Goal: Information Seeking & Learning: Learn about a topic

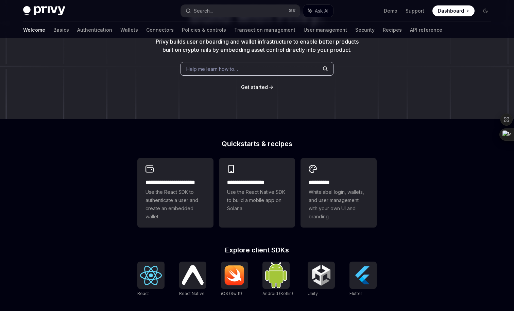
scroll to position [230, 0]
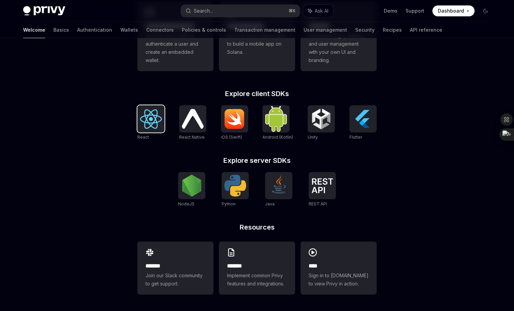
click at [148, 126] on img at bounding box center [151, 118] width 22 height 19
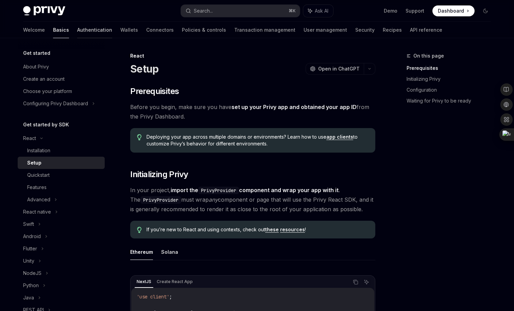
click at [77, 32] on link "Authentication" at bounding box center [94, 30] width 35 height 16
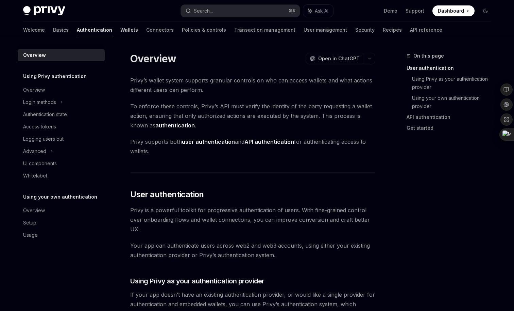
click at [120, 26] on link "Wallets" at bounding box center [129, 30] width 18 height 16
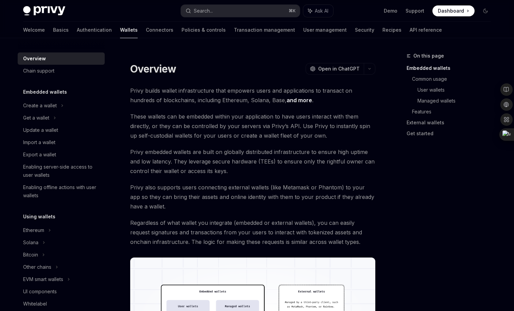
click at [142, 28] on div "Welcome Basics Authentication Wallets Connectors Policies & controls Transactio…" at bounding box center [232, 30] width 419 height 16
click at [410, 31] on link "API reference" at bounding box center [426, 30] width 32 height 16
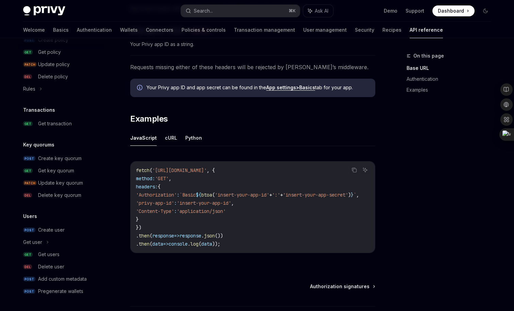
scroll to position [412, 0]
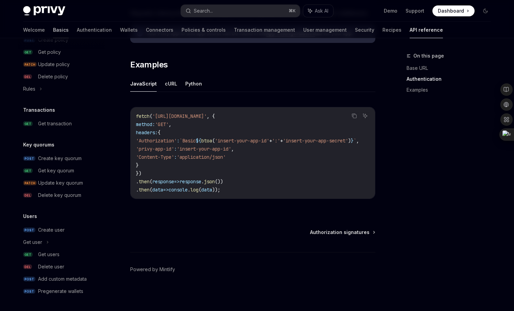
click at [53, 28] on link "Basics" at bounding box center [61, 30] width 16 height 16
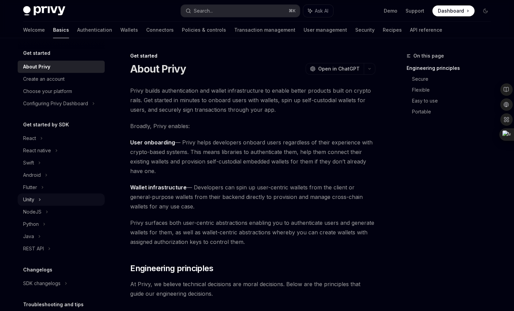
scroll to position [51, 0]
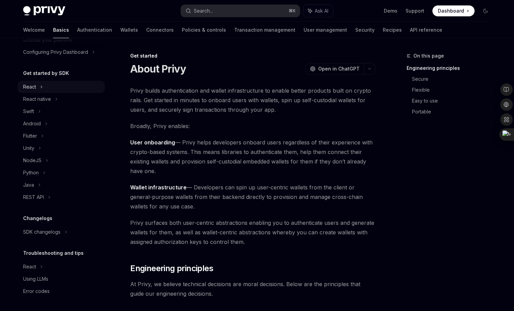
click at [49, 89] on div "React" at bounding box center [61, 87] width 87 height 12
type textarea "*"
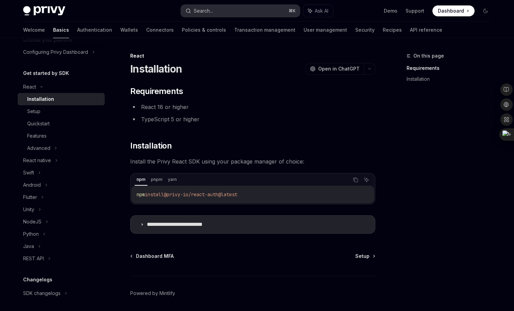
click at [250, 15] on button "Search... ⌘ K" at bounding box center [240, 11] width 119 height 12
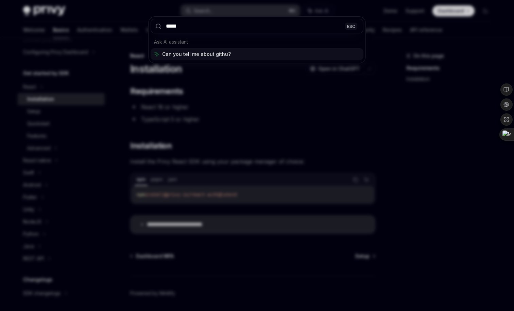
type input "******"
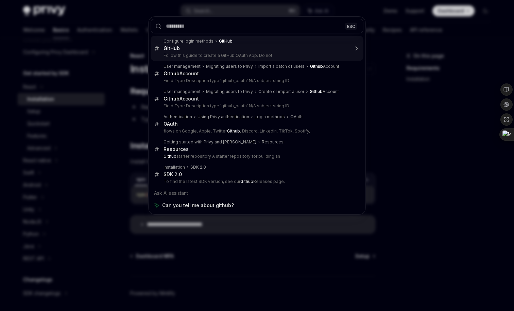
type textarea "*"
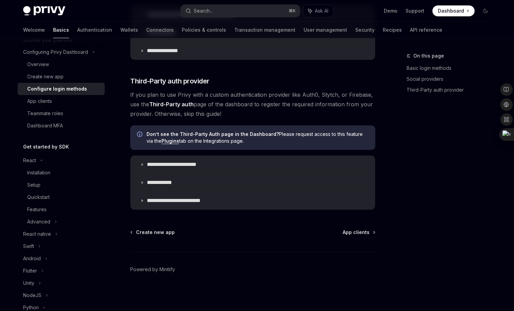
scroll to position [766, 0]
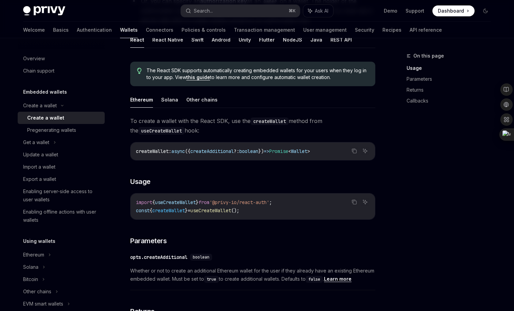
scroll to position [145, 0]
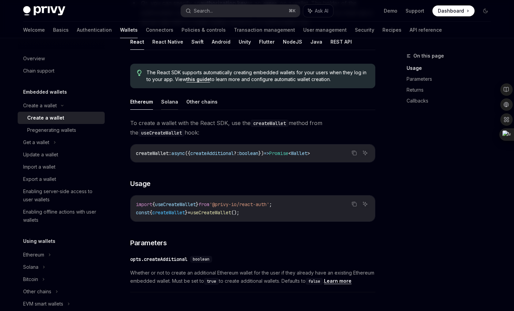
click at [170, 101] on button "Solana" at bounding box center [169, 102] width 17 height 16
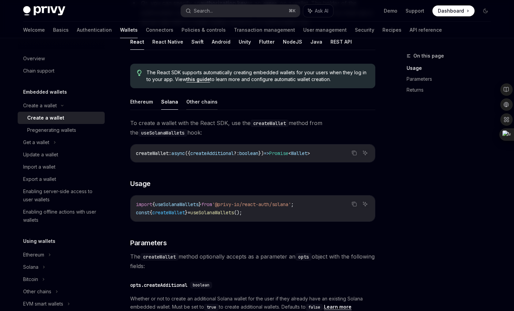
click at [198, 102] on button "Other chains" at bounding box center [201, 102] width 31 height 16
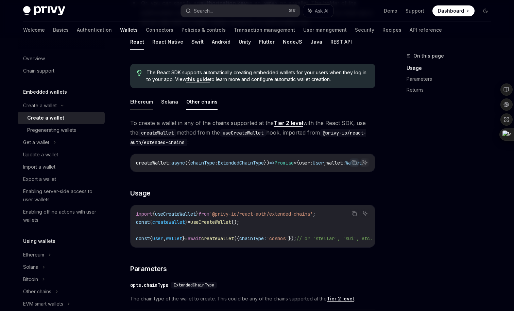
click at [144, 103] on button "Ethereum" at bounding box center [141, 102] width 23 height 16
type textarea "*"
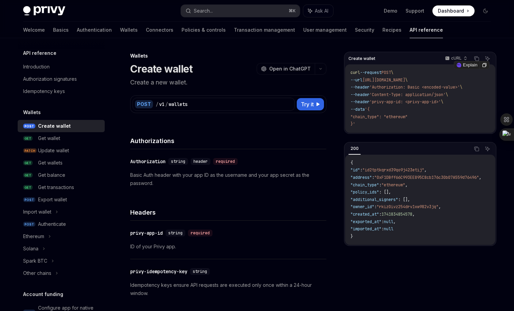
drag, startPoint x: 446, startPoint y: 80, endPoint x: 369, endPoint y: 80, distance: 77.2
click at [369, 80] on span "--url https://api.privy.io/v1/wallets \" at bounding box center [379, 79] width 57 height 5
copy span "https://api.privy.io/v1/wallets"
click at [411, 100] on span "'privy-app-id: <privy-app-id>'" at bounding box center [405, 101] width 71 height 5
click at [386, 86] on span "'Authorization: Basic <encoded-value>'" at bounding box center [415, 86] width 90 height 5
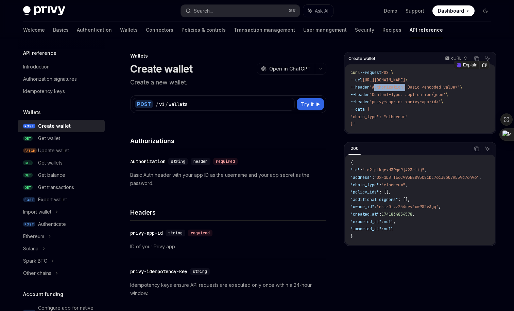
click at [386, 86] on span "'Authorization: Basic <encoded-value>'" at bounding box center [415, 86] width 90 height 5
click at [426, 87] on span "'Authorization: Basic <encoded-value>'" at bounding box center [415, 86] width 90 height 5
click at [390, 84] on code "curl --request POST \ --url https://api.privy.io/v1/wallets \ --header 'Authori…" at bounding box center [420, 98] width 139 height 59
click at [429, 88] on span "'Authorization: Basic <encoded-value>'" at bounding box center [415, 86] width 90 height 5
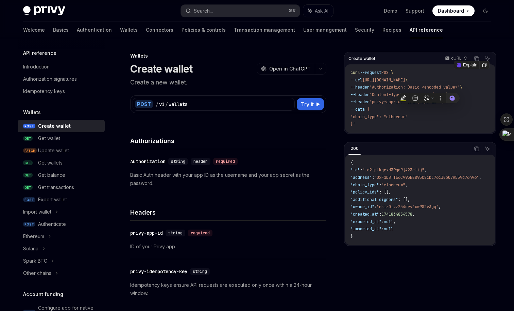
click at [406, 82] on span "https://api.privy.io/v1/wallets" at bounding box center [384, 79] width 43 height 5
click at [423, 88] on span "'Authorization: Basic <encoded-value>'" at bounding box center [415, 86] width 90 height 5
copy span "Basic"
click at [396, 164] on code "{ "id" : "id2tptkqrxd39qo9j423etij" , "address" : "0xF1DBff66C993EE895C8cb176c3…" at bounding box center [424, 199] width 147 height 81
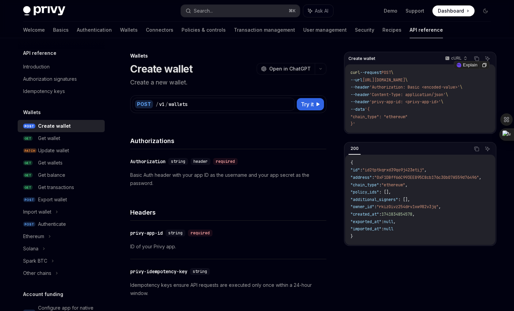
click at [383, 103] on span "'privy-app-id: <privy-app-id>'" at bounding box center [405, 101] width 71 height 5
click at [409, 103] on span "'privy-app-id: <privy-app-id>'" at bounding box center [405, 101] width 71 height 5
copy span "privy-app-id:"
click at [391, 79] on span "https://api.privy.io/v1/wallets" at bounding box center [384, 79] width 43 height 5
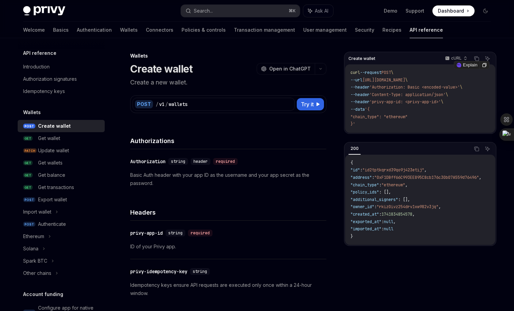
drag, startPoint x: 355, startPoint y: 116, endPoint x: 464, endPoint y: 116, distance: 108.9
click at [464, 116] on code "curl --request POST \ --url https://api.privy.io/v1/wallets \ --header 'Authori…" at bounding box center [420, 98] width 139 height 59
copy span ""chain_type": "ethereum""
click at [61, 79] on div "Authorization signatures" at bounding box center [50, 79] width 54 height 8
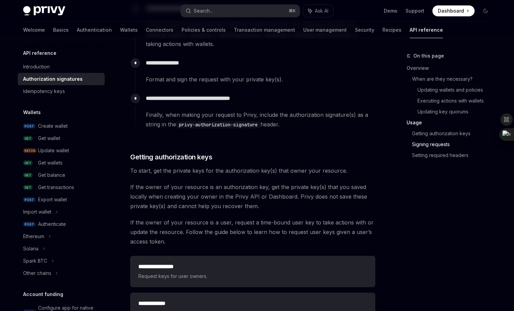
scroll to position [580, 0]
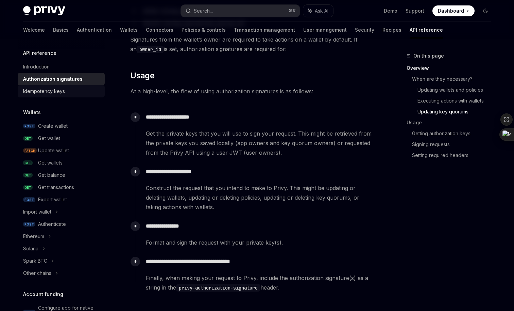
click at [57, 88] on div "Idempotency keys" at bounding box center [44, 91] width 42 height 8
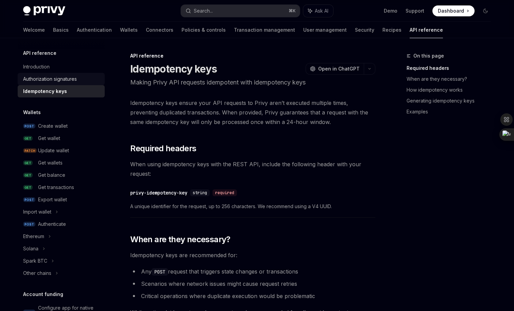
click at [46, 75] on div "Authorization signatures" at bounding box center [50, 79] width 54 height 8
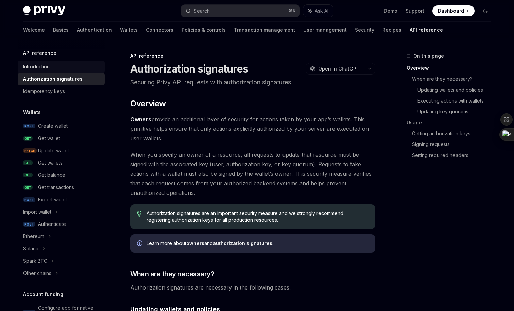
click at [45, 67] on div "Introduction" at bounding box center [36, 67] width 27 height 8
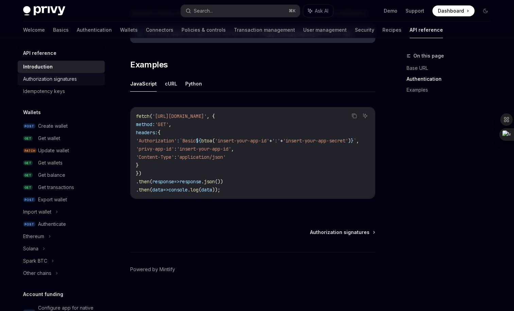
click at [65, 78] on div "Authorization signatures" at bounding box center [50, 79] width 54 height 8
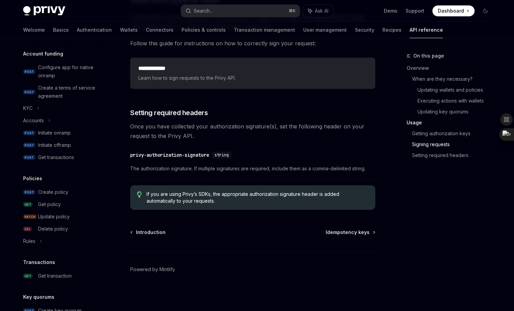
scroll to position [392, 0]
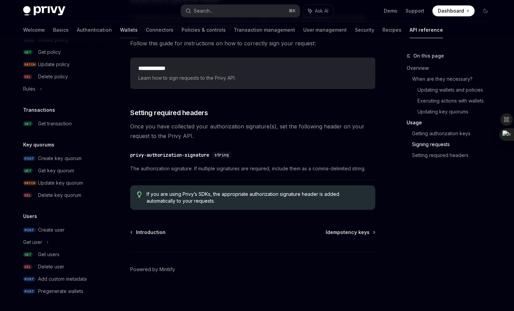
click at [120, 34] on link "Wallets" at bounding box center [129, 30] width 18 height 16
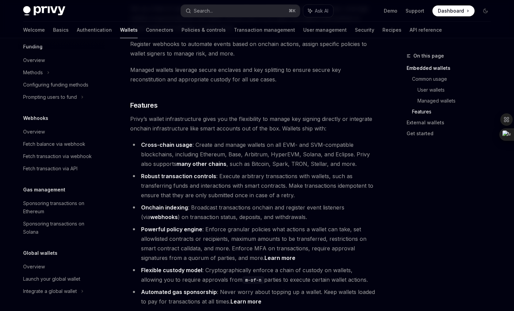
scroll to position [1044, 0]
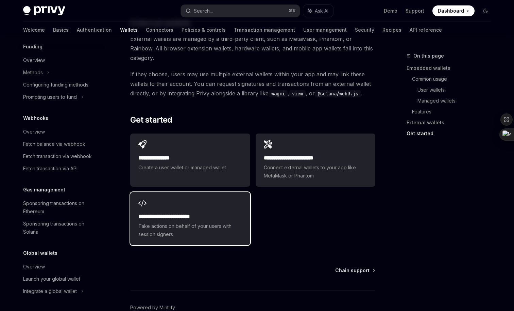
click at [172, 212] on div "**********" at bounding box center [189, 225] width 103 height 26
type textarea "*"
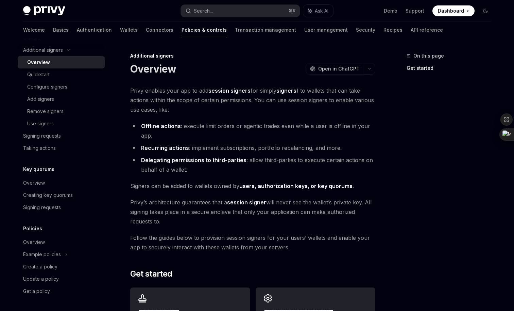
scroll to position [142, 0]
